Goal: Information Seeking & Learning: Learn about a topic

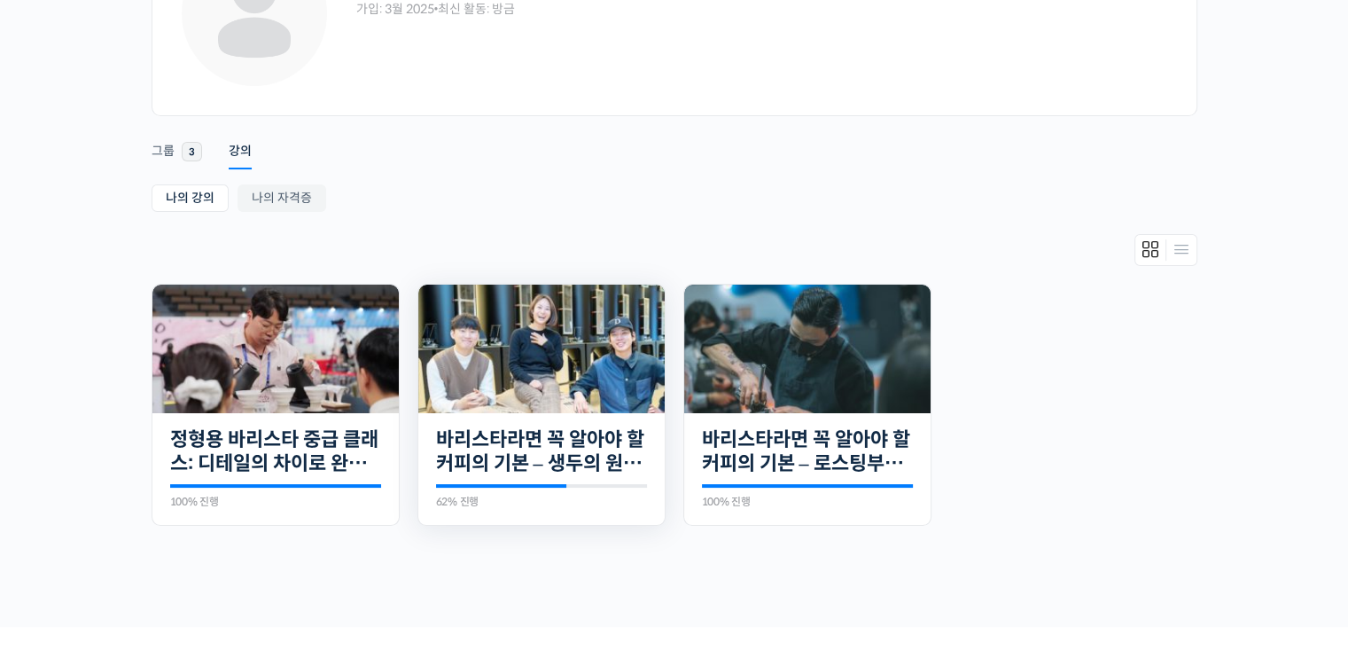
scroll to position [177, 0]
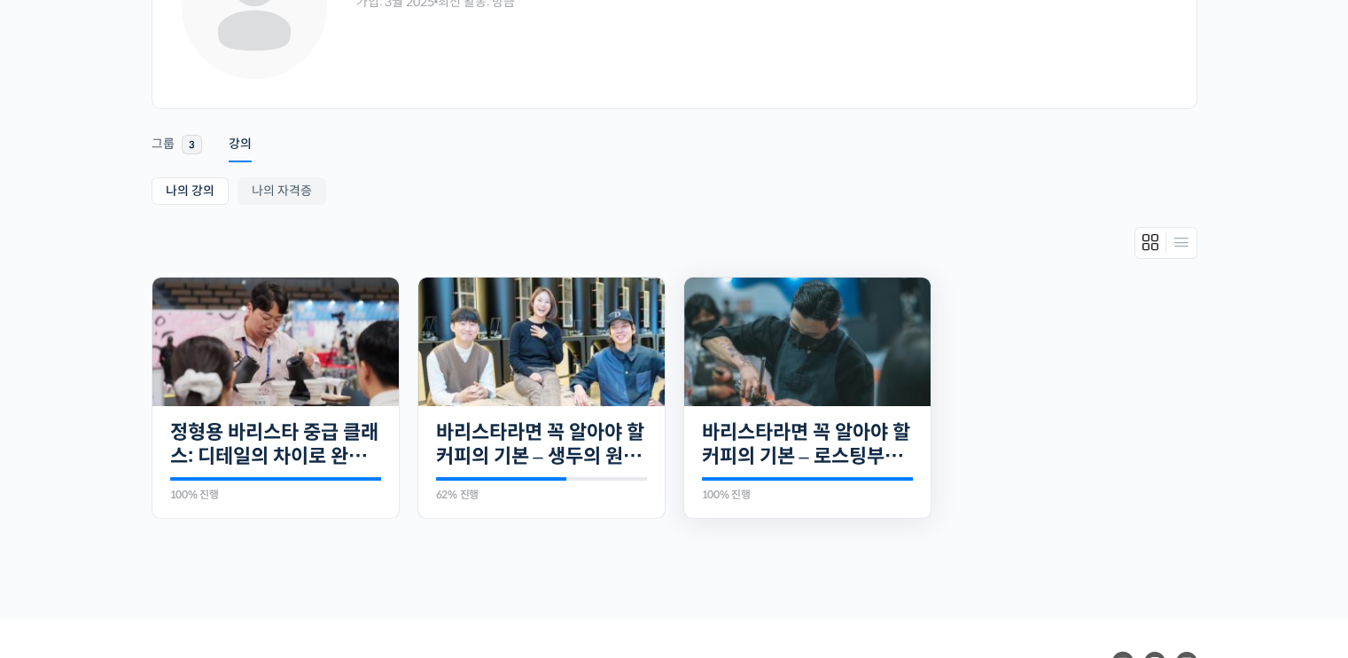
click at [840, 352] on img at bounding box center [807, 341] width 246 height 129
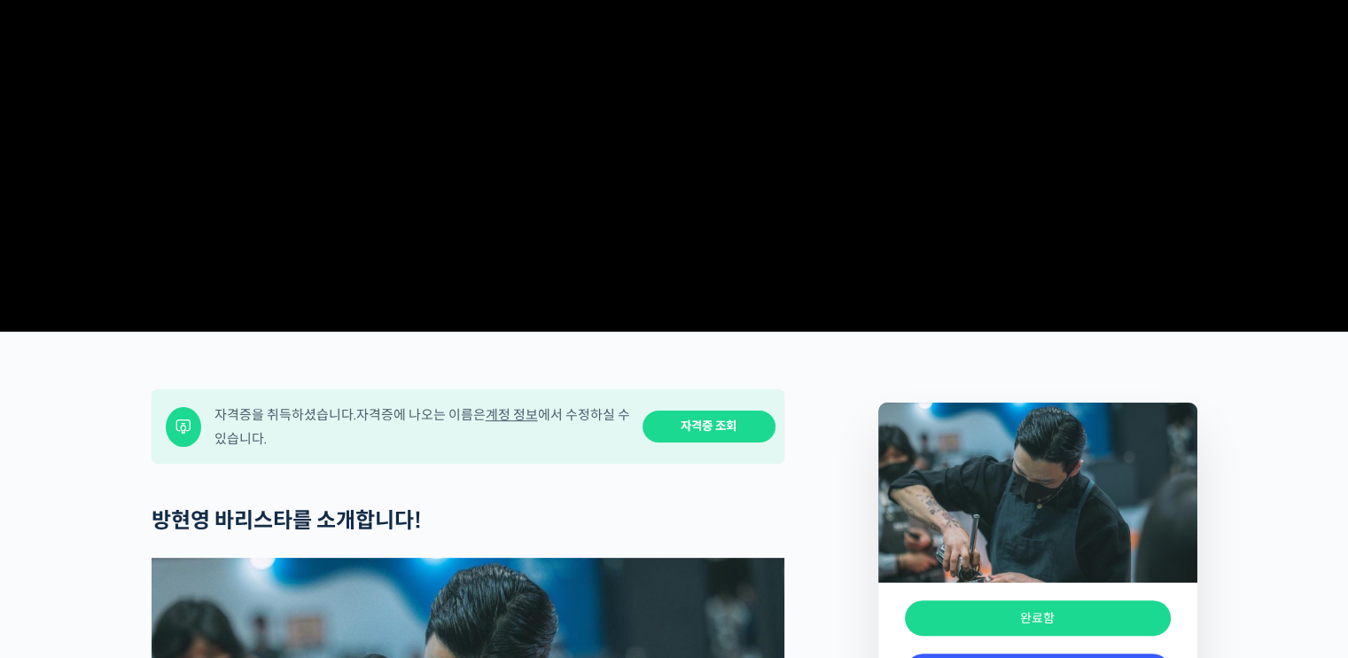
scroll to position [355, 0]
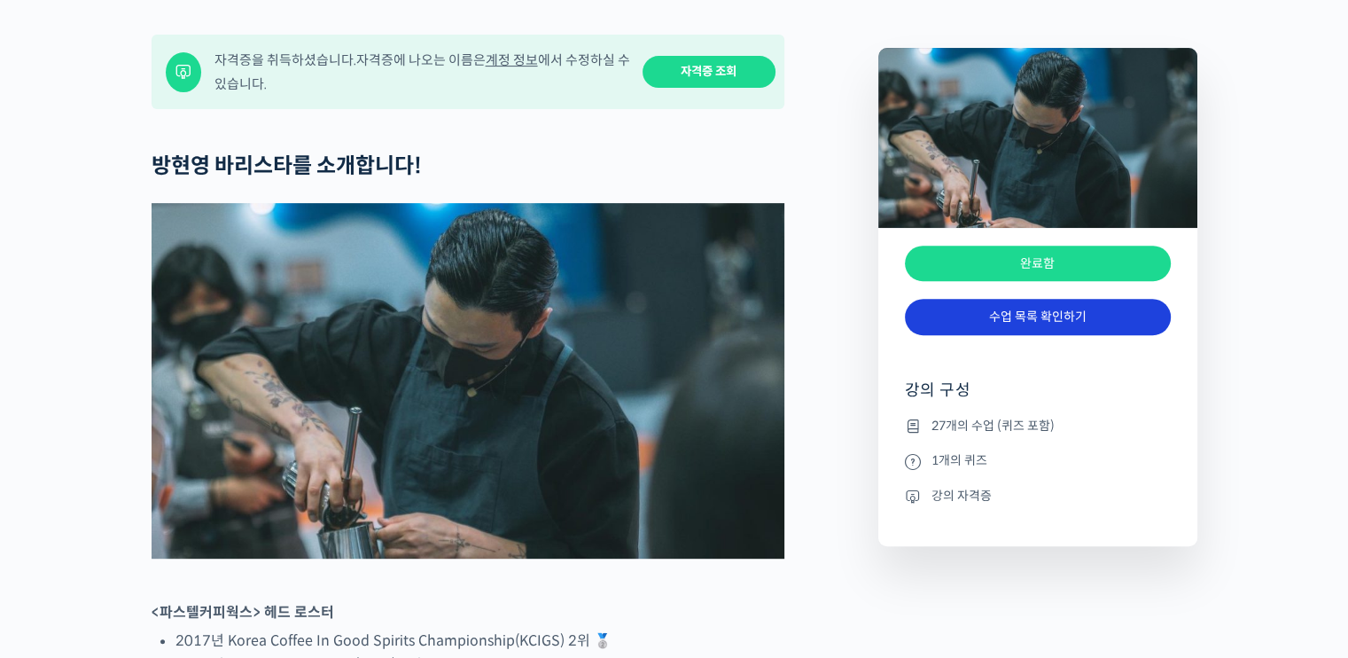
click at [1058, 335] on link "수업 목록 확인하기" at bounding box center [1038, 317] width 266 height 36
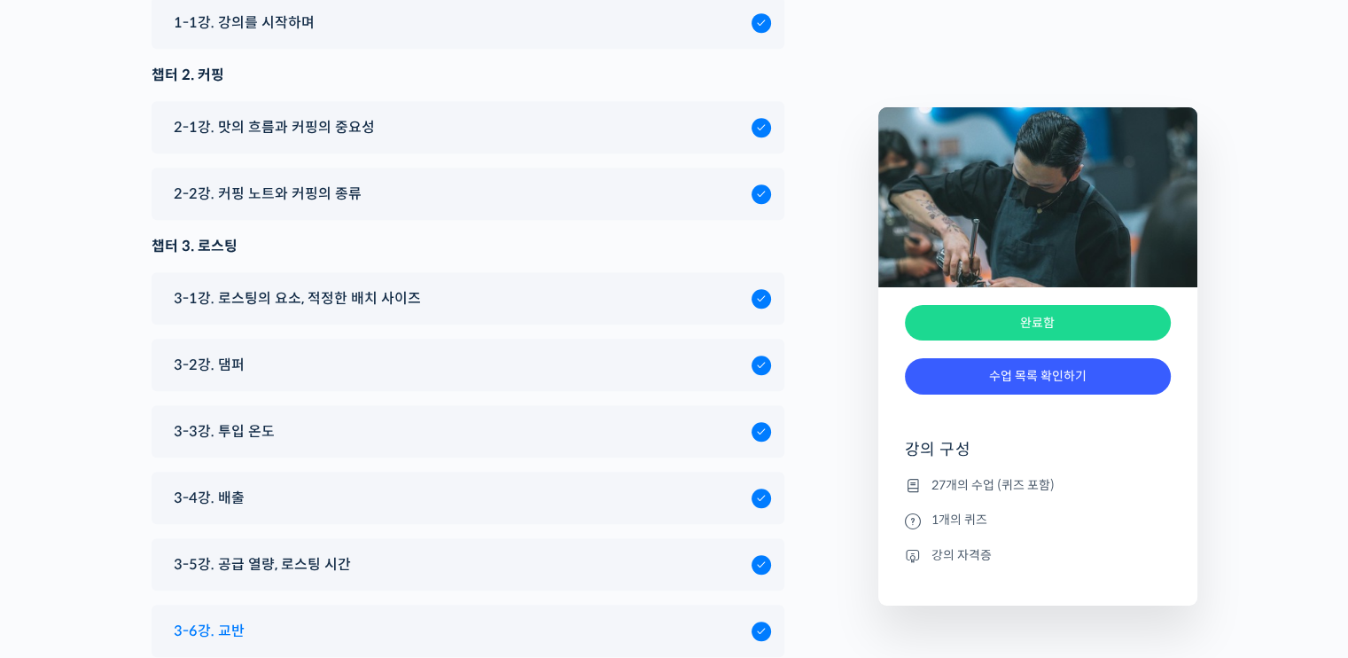
scroll to position [7825, 0]
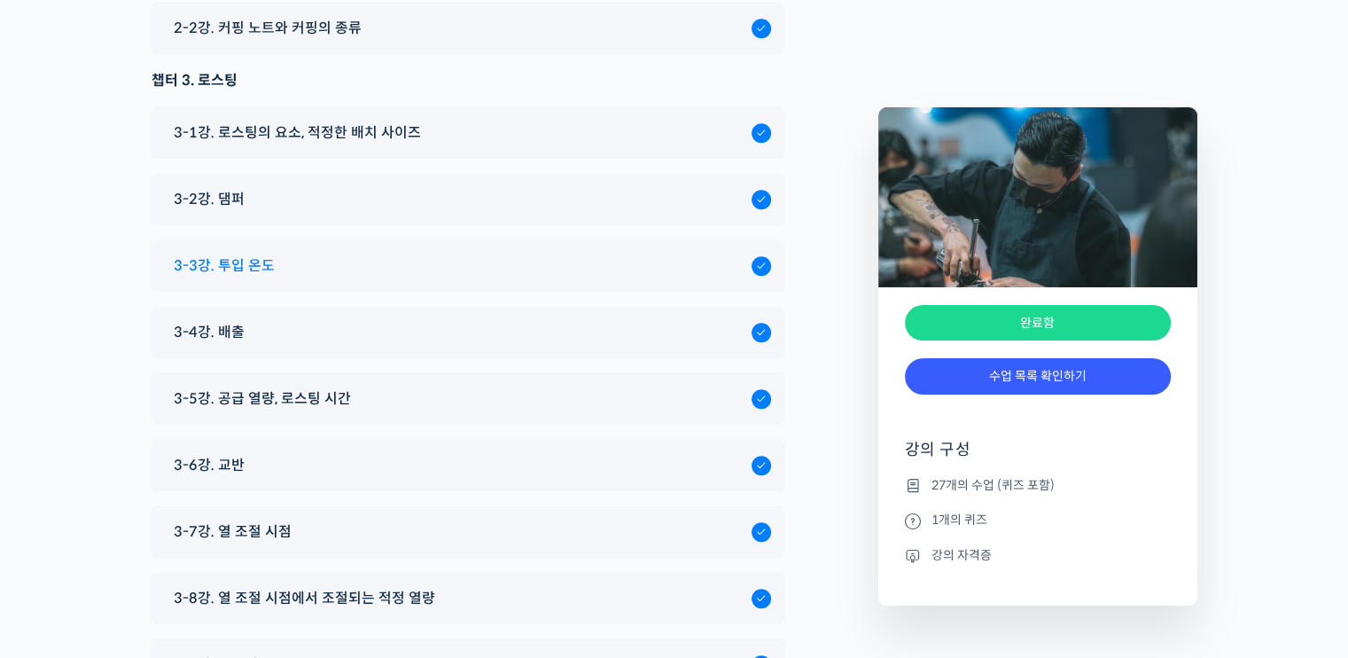
click at [263, 254] on span "3-3강. 투입 온도" at bounding box center [224, 266] width 101 height 24
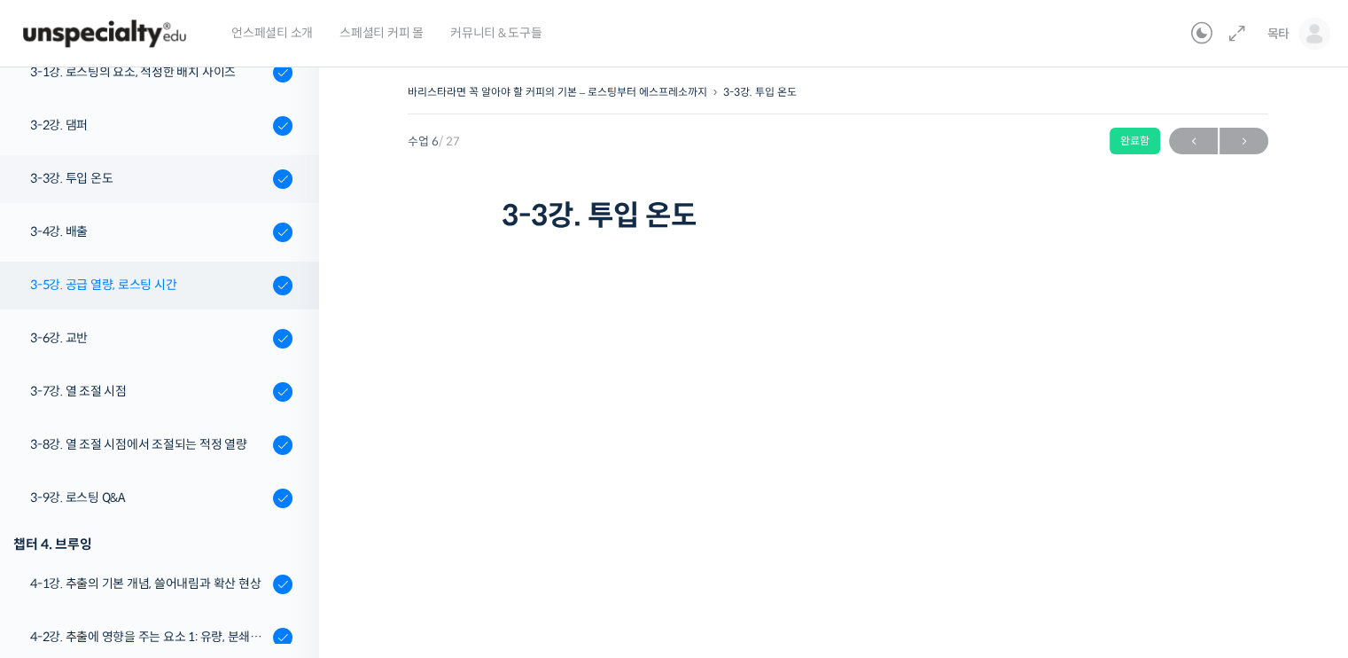
scroll to position [500, 0]
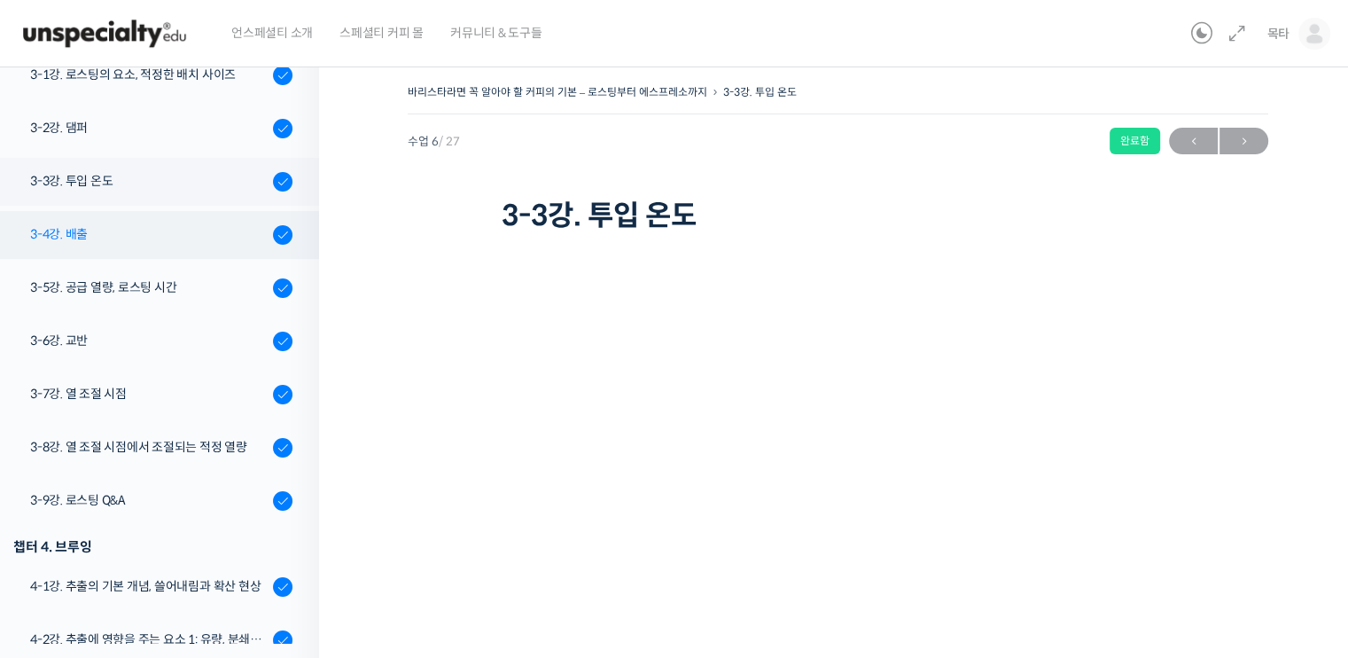
click at [129, 244] on link "3-4강. 배출" at bounding box center [155, 235] width 328 height 48
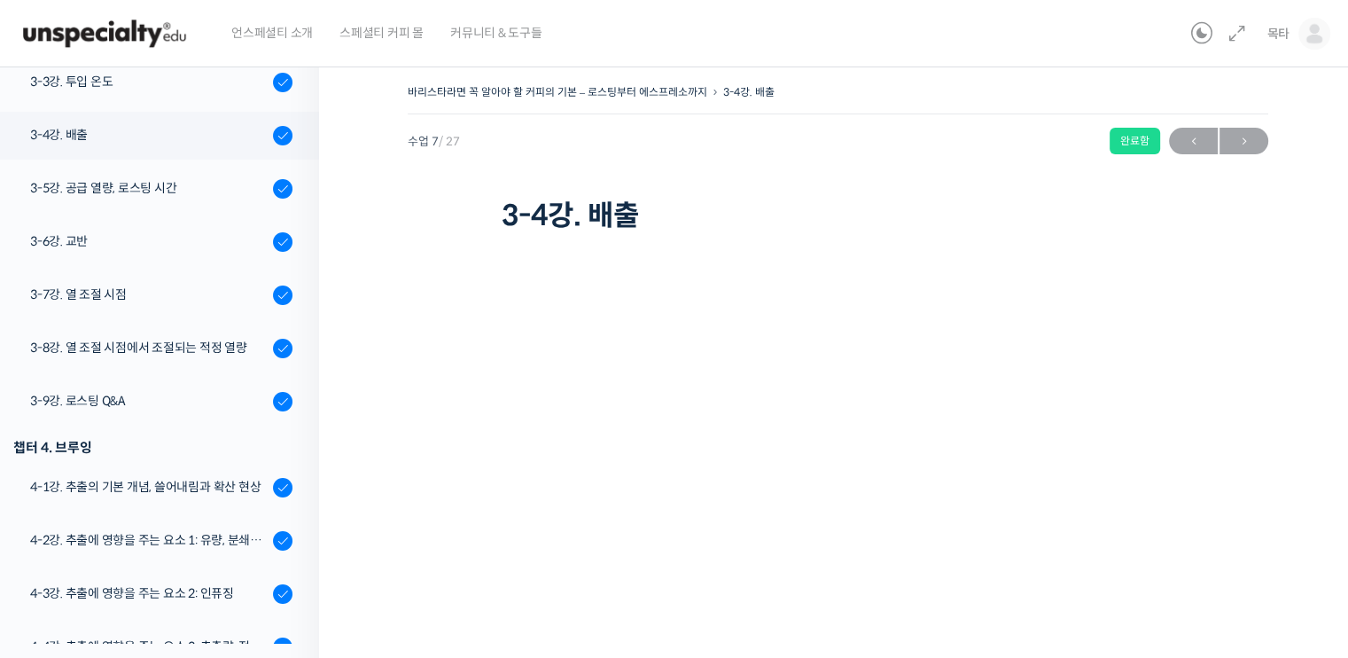
scroll to position [642, 0]
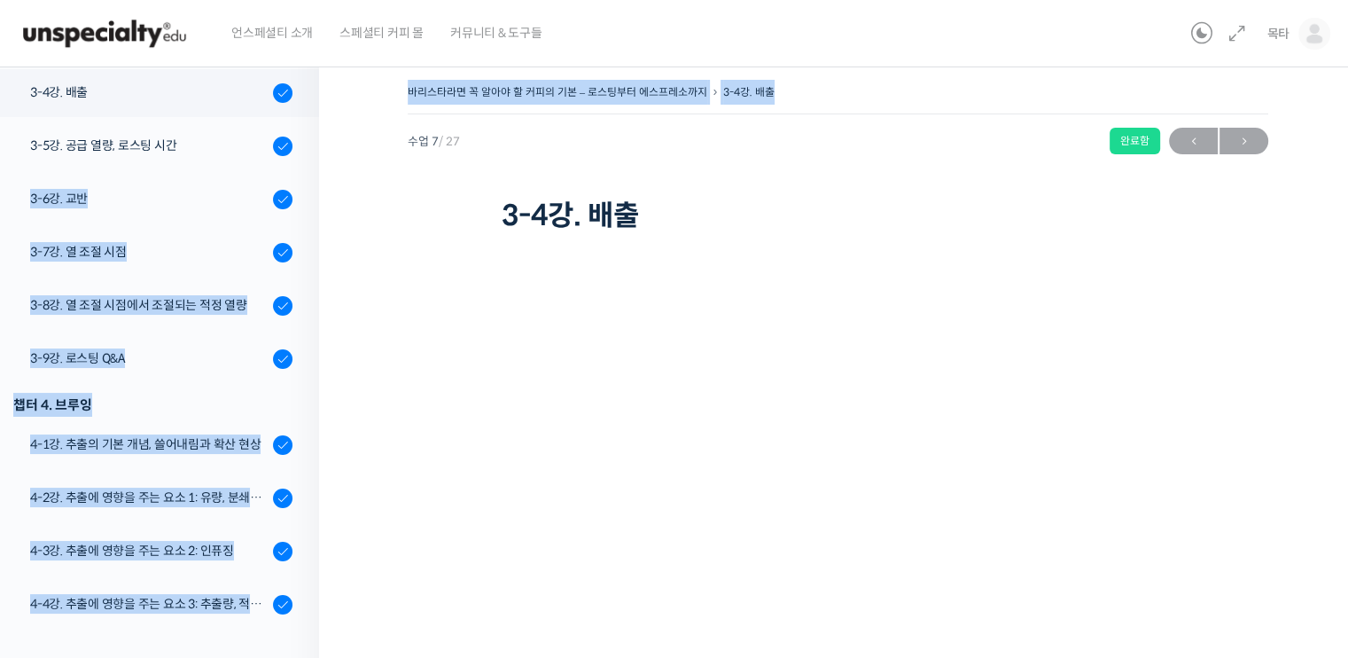
drag, startPoint x: 327, startPoint y: 121, endPoint x: 305, endPoint y: 121, distance: 22.2
click at [311, 123] on div "강의로 돌아가기 바리스타라면 꼭 알아야 할 커피의 기본 - 로스팅부터 에스프레소까지 100% 진행 최근 활동: 2025년 03월 13일 12:…" at bounding box center [674, 429] width 1366 height 752
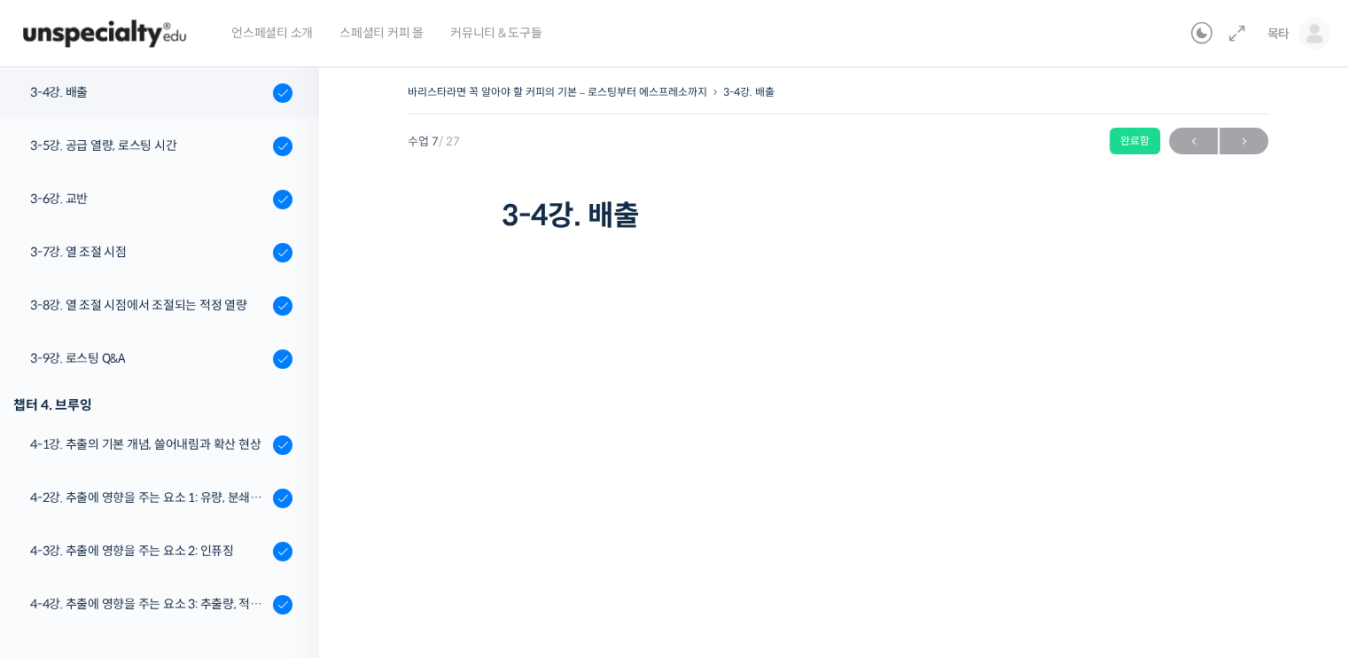
drag, startPoint x: 305, startPoint y: 121, endPoint x: 438, endPoint y: 244, distance: 180.7
click at [438, 244] on div "바리스타라면 꼭 알아야 할 커피의 기본 – 로스팅부터 에스프레소까지 3-4강. 배출 완료함 수업 7 / 27 완료함 ← 이전 다음 → 3-4강…" at bounding box center [838, 424] width 861 height 689
